Goal: Answer question/provide support

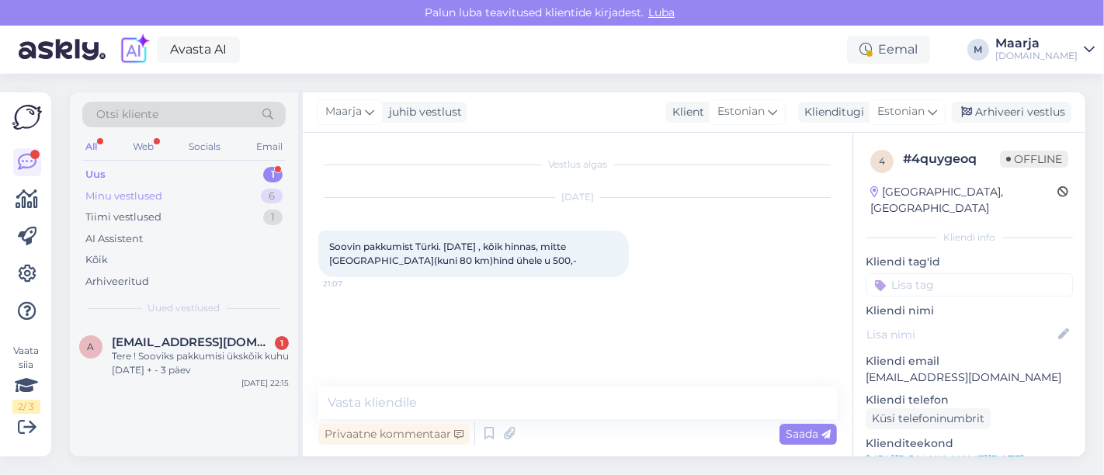
click at [113, 198] on div "Minu vestlused" at bounding box center [123, 197] width 77 height 16
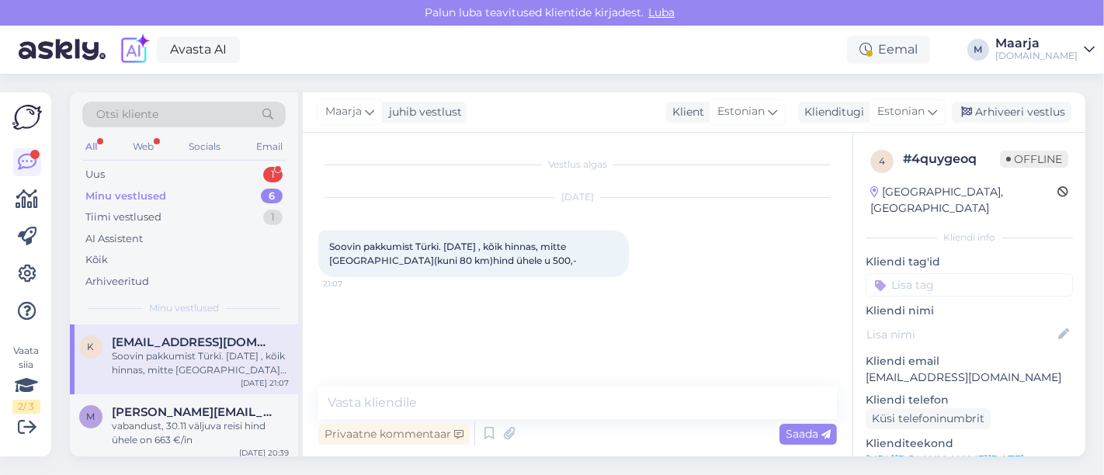
scroll to position [286, 0]
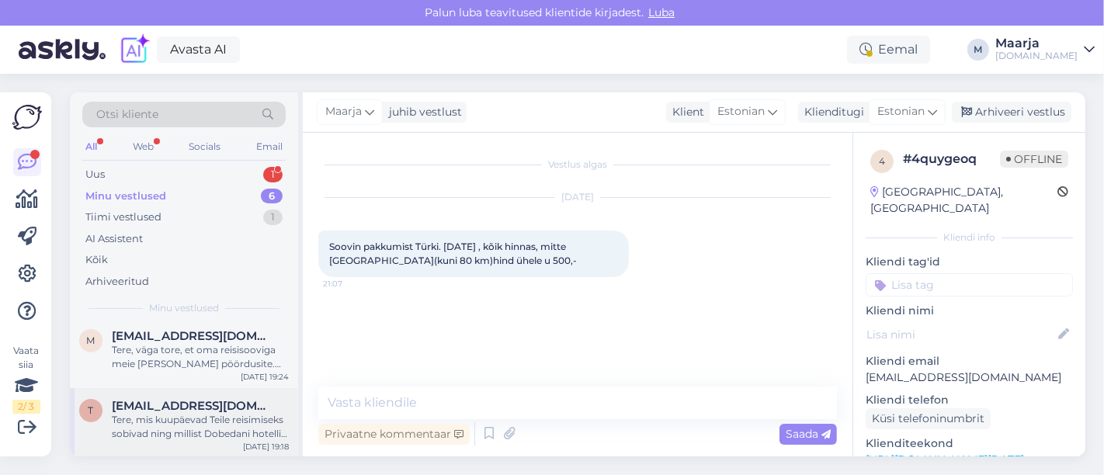
click at [181, 438] on div "Tere, mis kuupäevad Teile reisimiseks sobivad ning millist Dobedani hotelli sil…" at bounding box center [200, 427] width 177 height 28
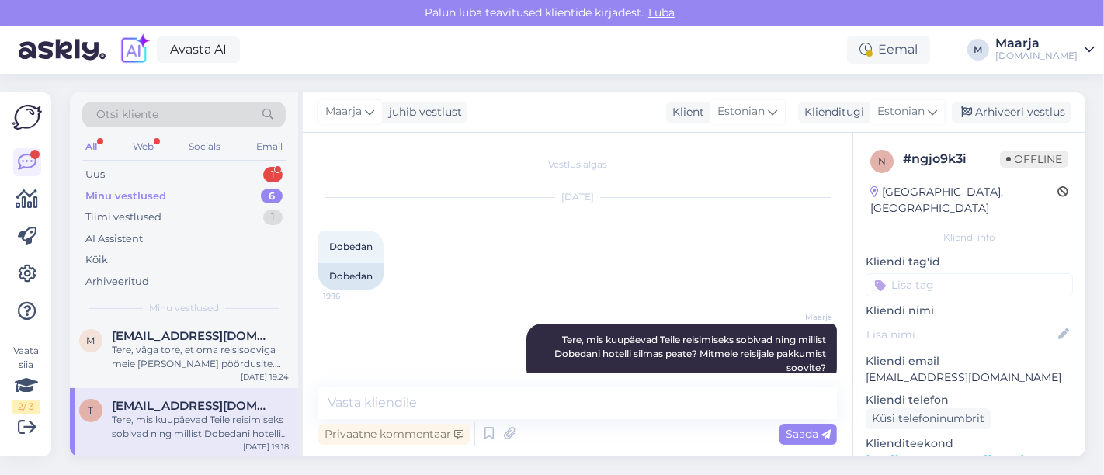
scroll to position [28, 0]
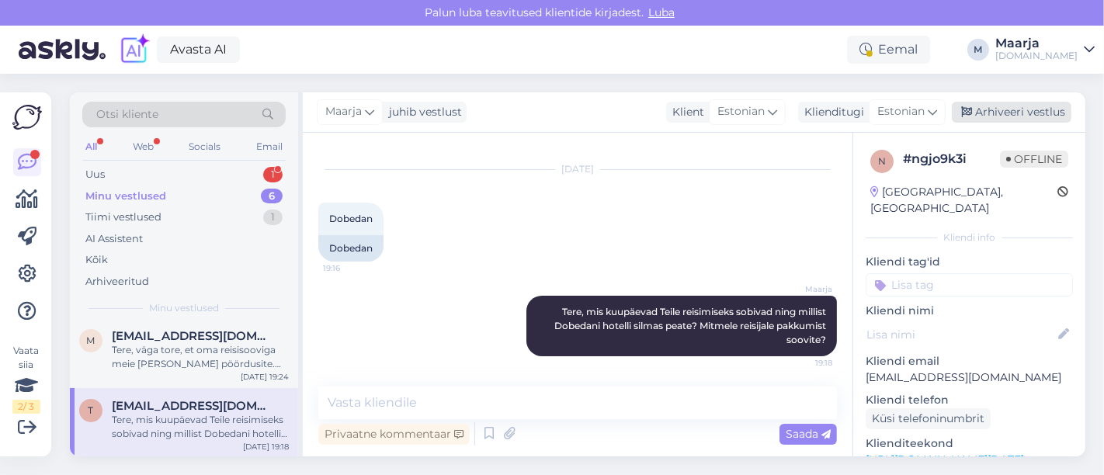
click at [549, 106] on div "Arhiveeri vestlus" at bounding box center [1011, 112] width 120 height 21
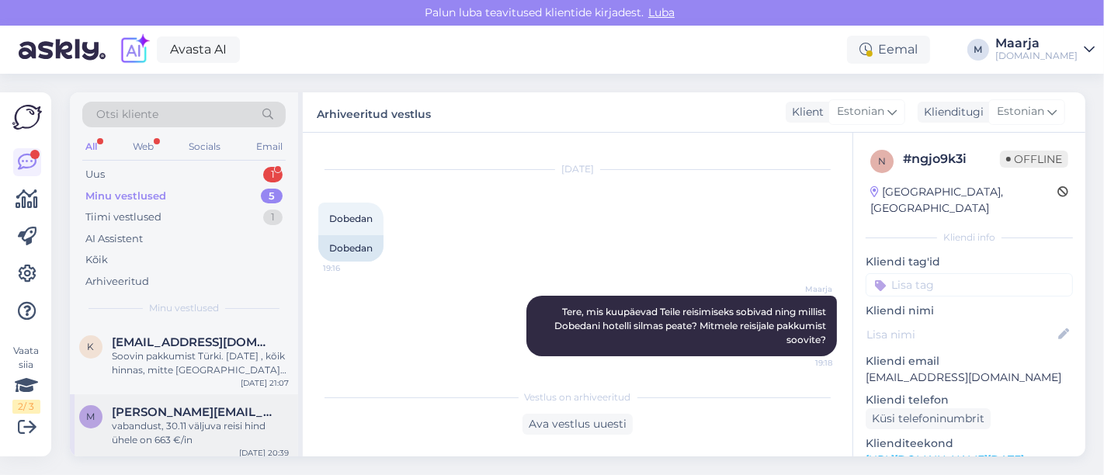
scroll to position [215, 0]
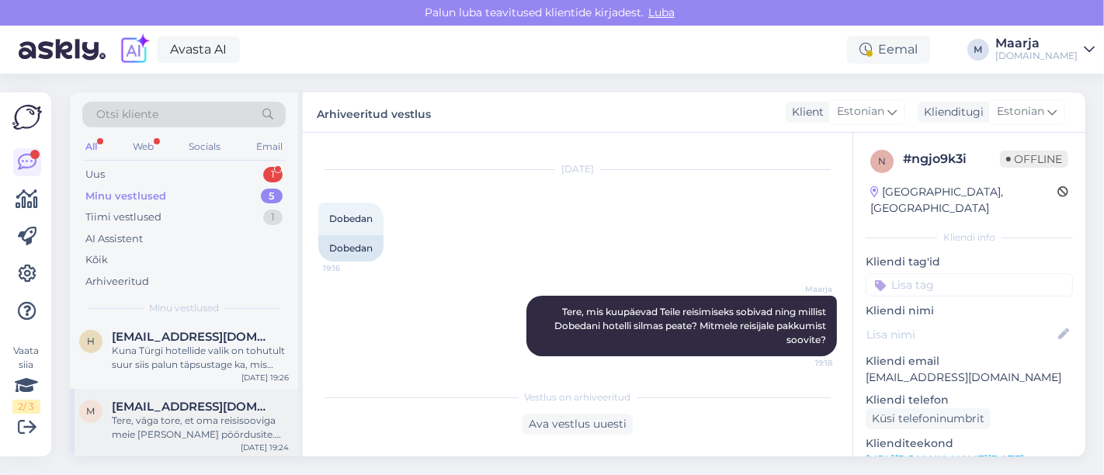
click at [155, 422] on div "Tere, väga tore, et oma reisisooviga meie [PERSON_NAME] pöördusite. Kuna hotell…" at bounding box center [200, 428] width 177 height 28
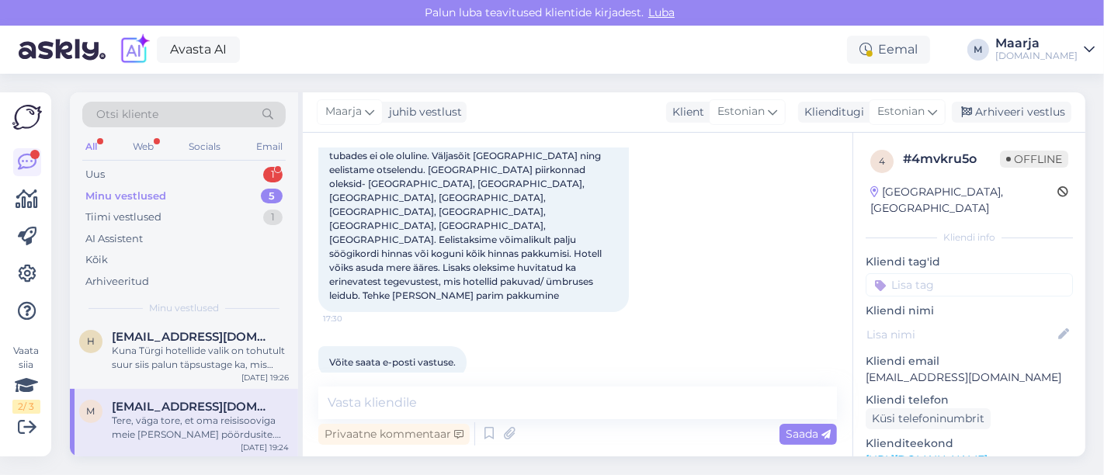
scroll to position [275, 0]
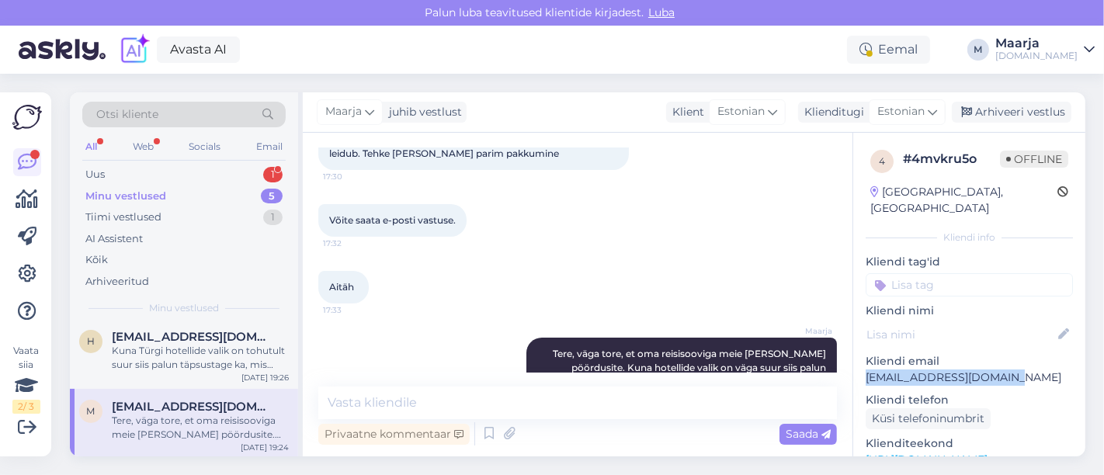
drag, startPoint x: 1027, startPoint y: 366, endPoint x: 854, endPoint y: 363, distance: 172.3
click at [549, 363] on div "4 # 4mvkru5o Offline [GEOGRAPHIC_DATA], [GEOGRAPHIC_DATA] Kliendi info Kliendi …" at bounding box center [969, 460] width 232 height 654
copy p "[EMAIL_ADDRESS][DOMAIN_NAME]"
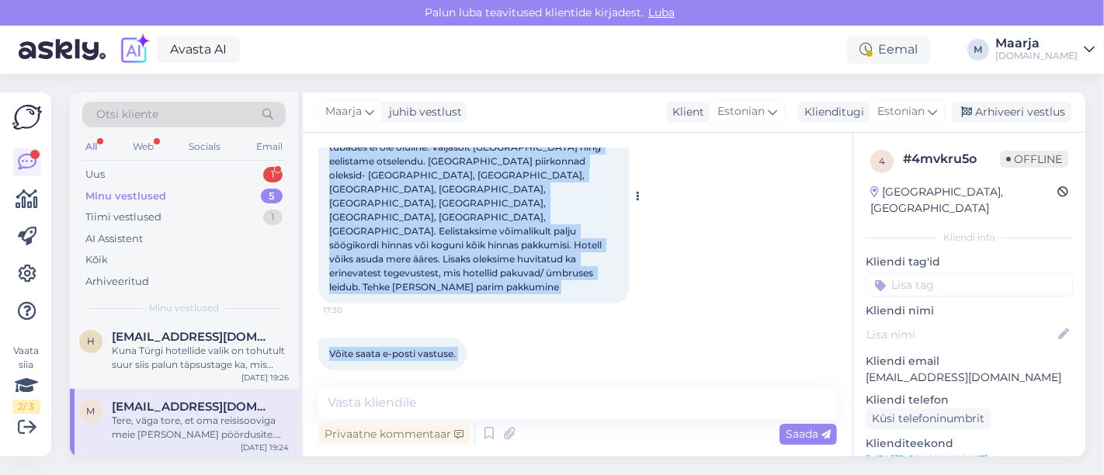
scroll to position [151, 0]
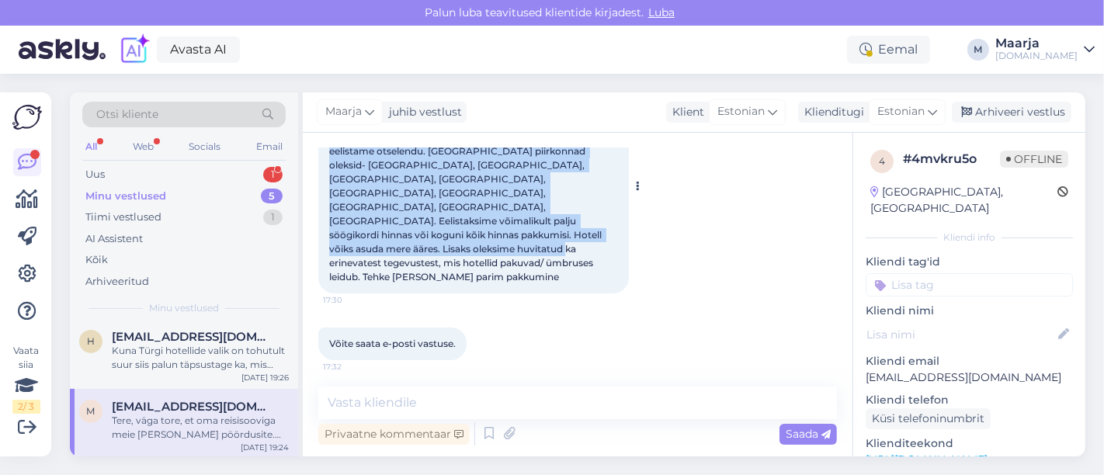
drag, startPoint x: 327, startPoint y: 191, endPoint x: 578, endPoint y: 248, distance: 257.0
click at [549, 248] on div "Tere, oleme otsimas klassireisi kevadeks. [PERSON_NAME] võiks kesta 5-7 päeva j…" at bounding box center [473, 186] width 310 height 214
copy span "Tere, oleme otsimas klassireisi kevadeks. [PERSON_NAME] võiks kesta 5-7 päeva j…"
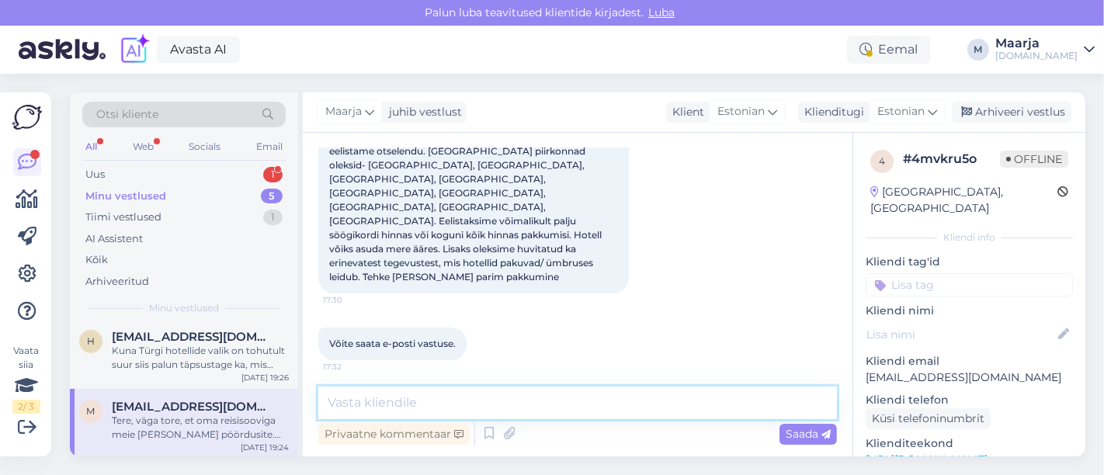
click at [523, 399] on textarea at bounding box center [577, 402] width 518 height 33
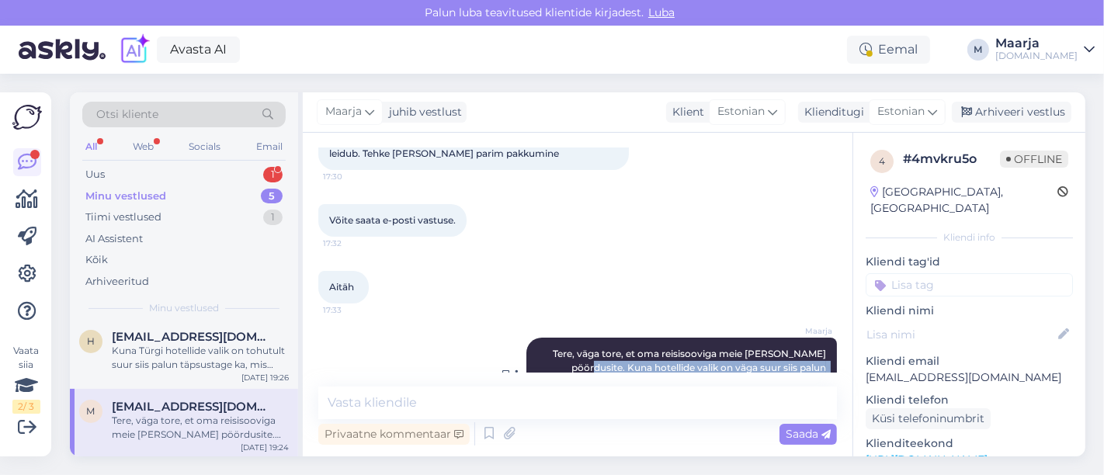
drag, startPoint x: 537, startPoint y: 325, endPoint x: 815, endPoint y: 342, distance: 278.3
click at [549, 342] on div "[PERSON_NAME], väga tore, et oma reisisooviga meie [PERSON_NAME] pöördusite. Ku…" at bounding box center [681, 375] width 310 height 75
copy span "Kuna hotellide valik on väga suur siis palun täpsustage ka, mis võiks [PERSON_N…"
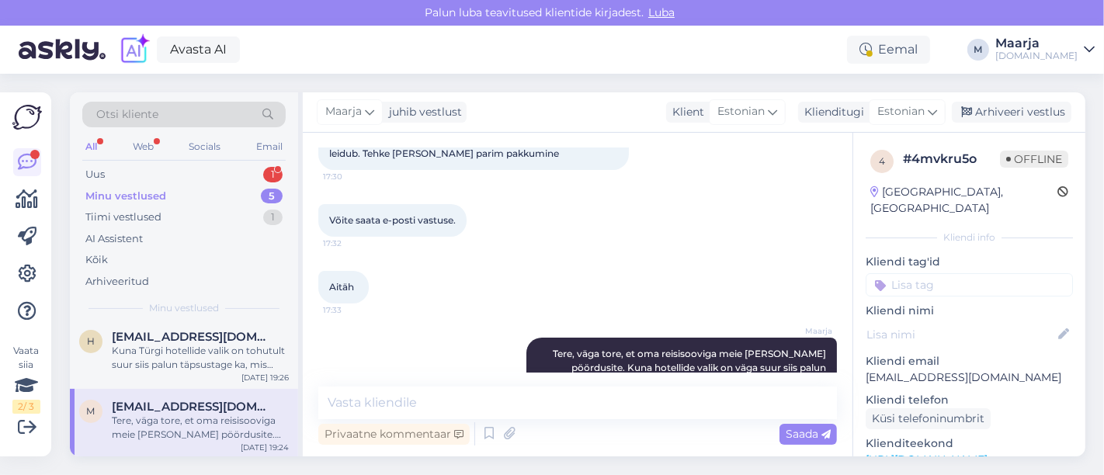
click at [175, 402] on span "[EMAIL_ADDRESS][DOMAIN_NAME]" at bounding box center [192, 407] width 161 height 14
click at [549, 112] on div "Arhiveeri vestlus" at bounding box center [1011, 112] width 120 height 21
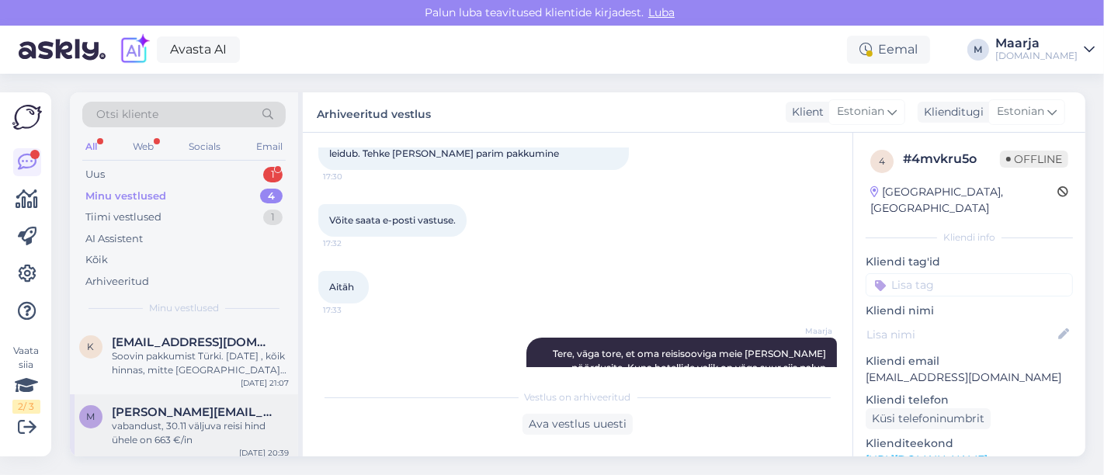
scroll to position [146, 0]
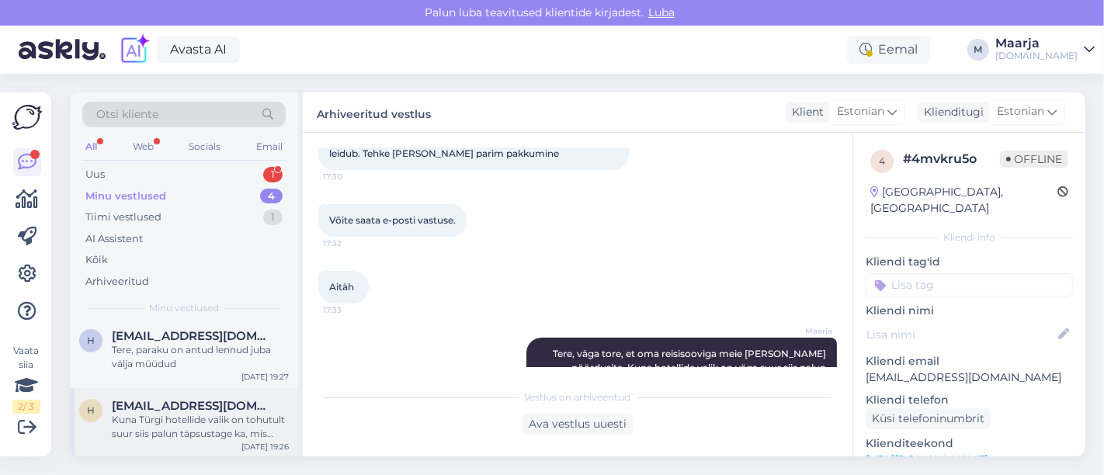
click at [162, 428] on div "Kuna Türgi hotellide valik on tohutult suur siis palun täpsustage ka, mis võiks…" at bounding box center [200, 427] width 177 height 28
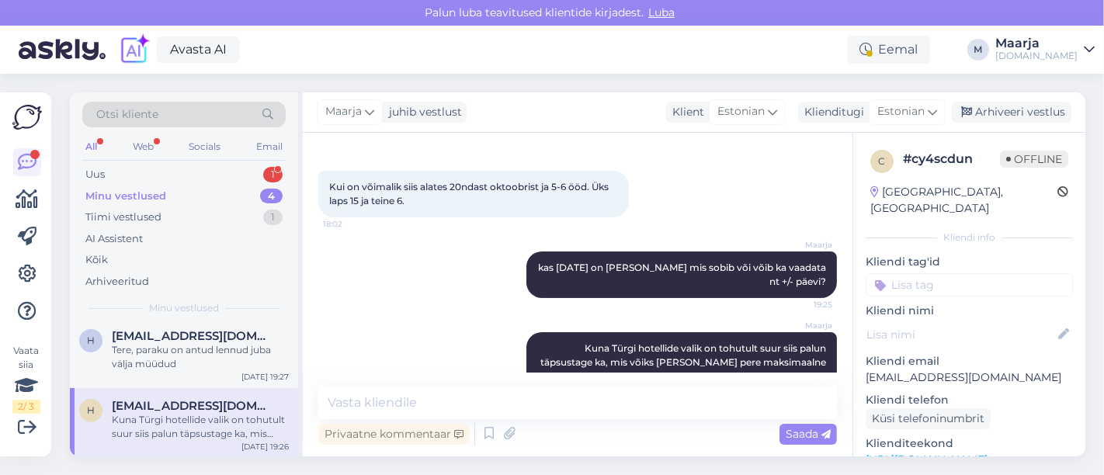
scroll to position [338, 0]
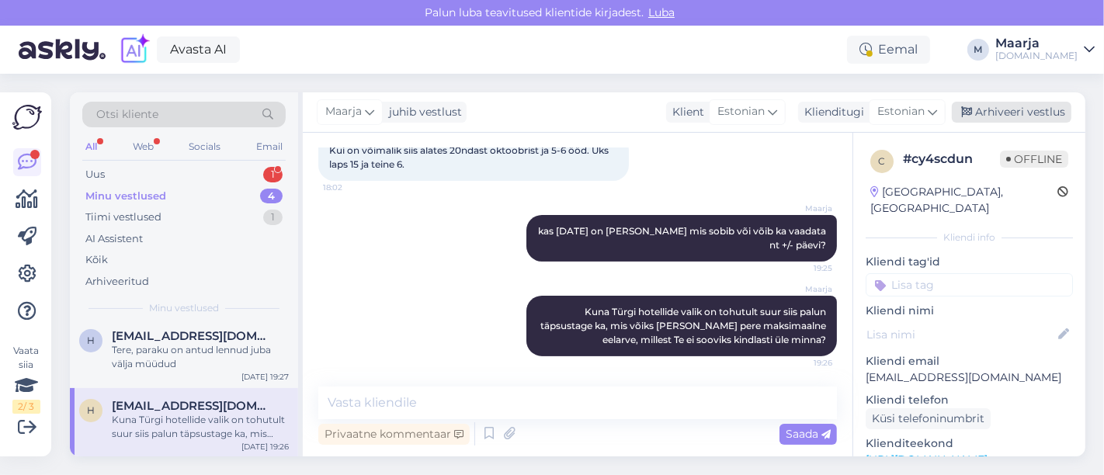
click at [549, 113] on div "Arhiveeri vestlus" at bounding box center [1011, 112] width 120 height 21
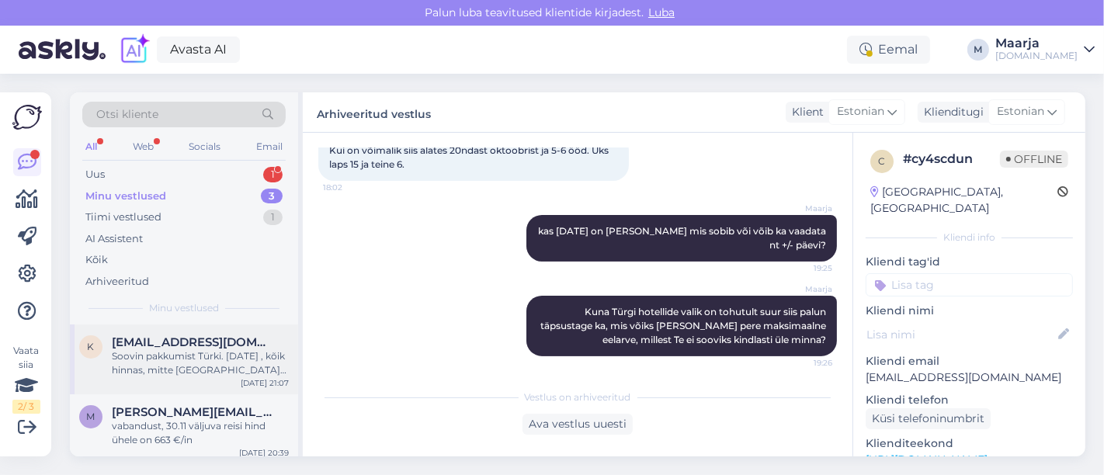
scroll to position [75, 0]
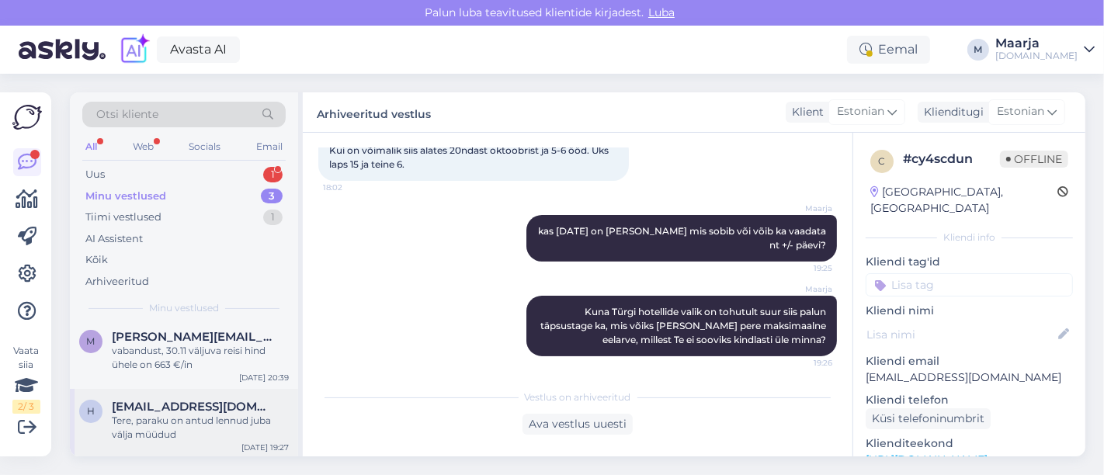
click at [164, 420] on div "Tere, paraku on antud lennud juba välja müüdud" at bounding box center [200, 428] width 177 height 28
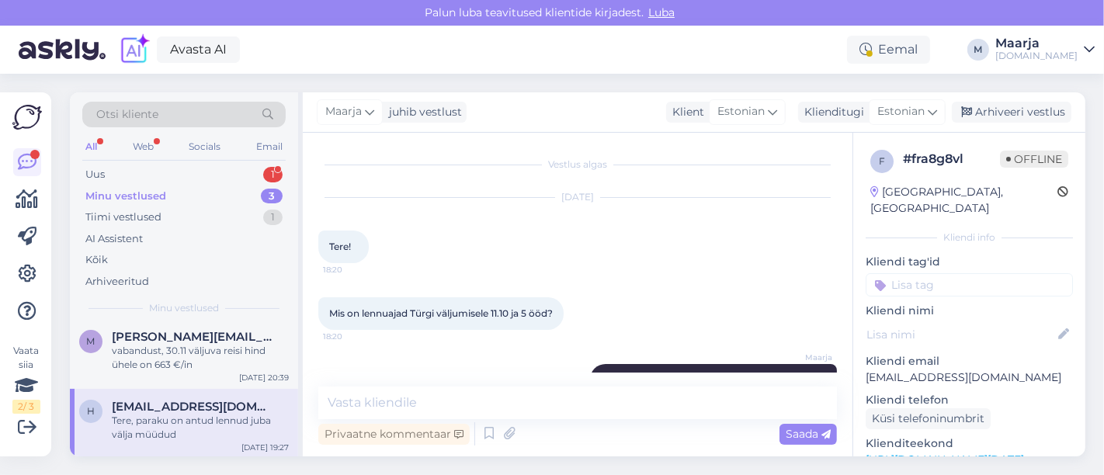
scroll to position [40, 0]
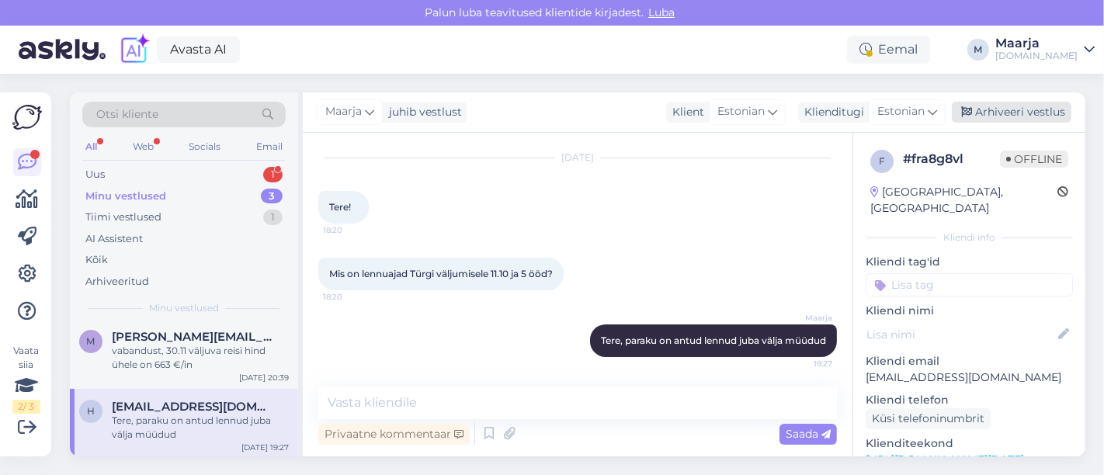
click at [549, 117] on div "Arhiveeri vestlus" at bounding box center [1011, 112] width 120 height 21
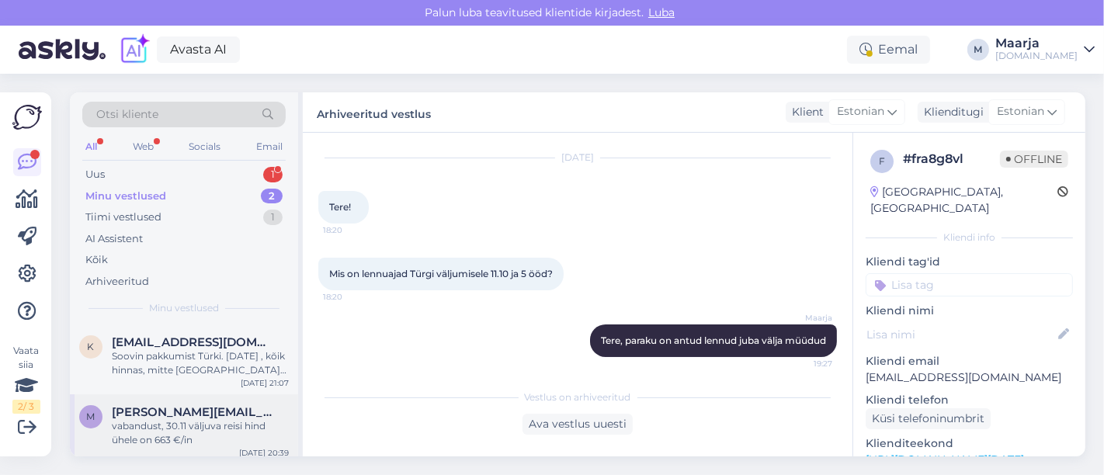
click at [168, 440] on div "vabandust, 30.11 väljuva reisi hind ühele on 663 €/in" at bounding box center [200, 433] width 177 height 28
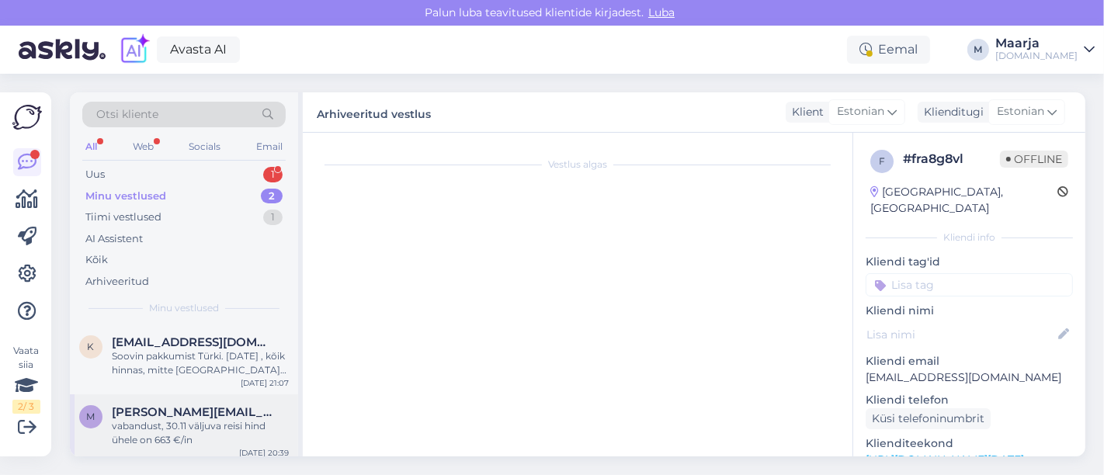
scroll to position [230, 0]
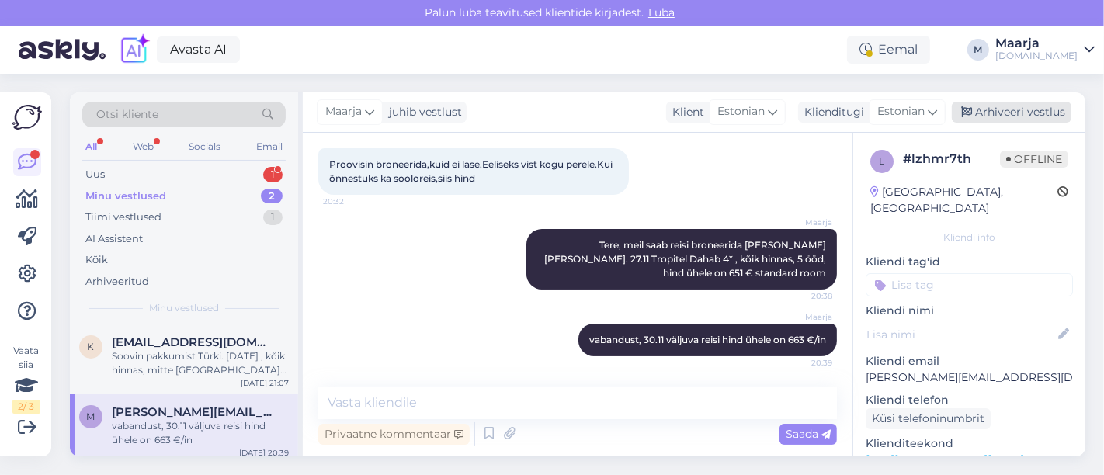
click at [549, 107] on div "Arhiveeri vestlus" at bounding box center [1011, 112] width 120 height 21
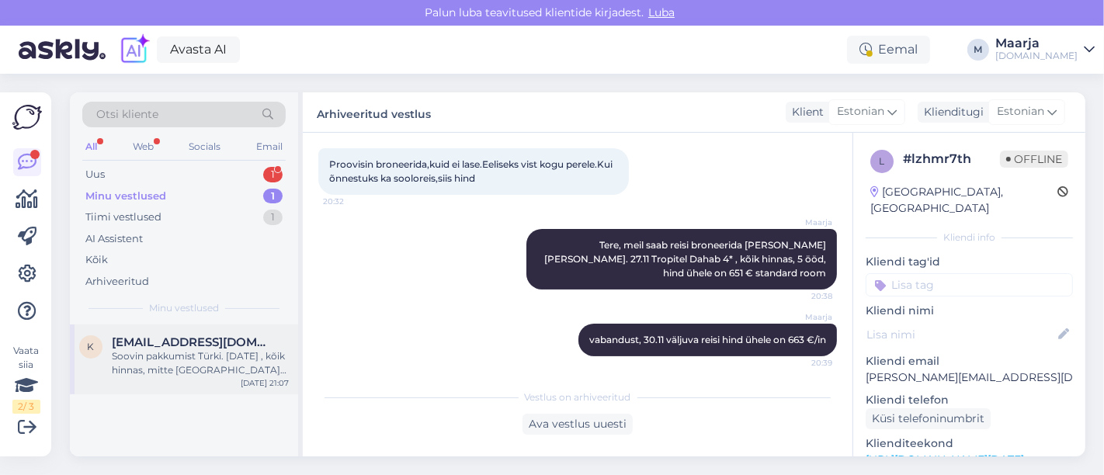
click at [182, 355] on div "Soovin pakkumist Türki. [DATE] , kõik hinnas, mitte [GEOGRAPHIC_DATA](kuni 80 k…" at bounding box center [200, 363] width 177 height 28
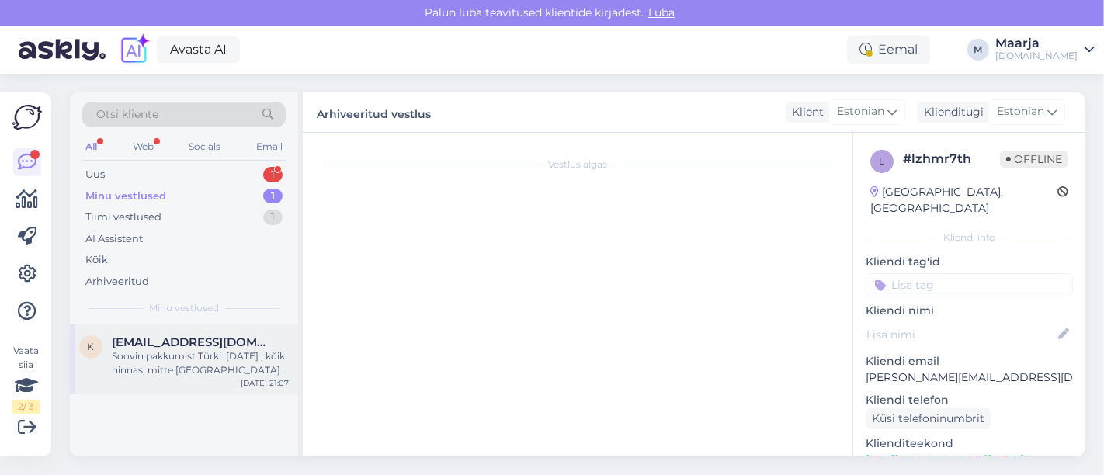
scroll to position [0, 0]
